Goal: Task Accomplishment & Management: Manage account settings

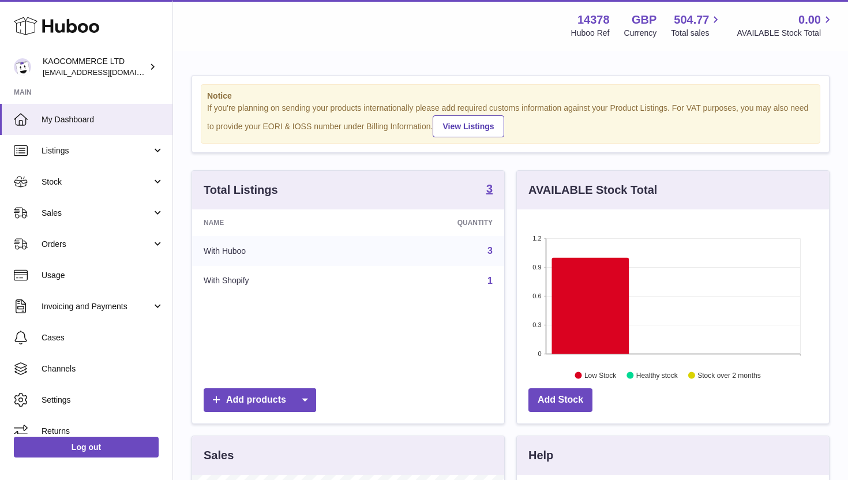
scroll to position [180, 312]
click at [599, 313] on icon at bounding box center [590, 306] width 77 height 96
